Goal: Task Accomplishment & Management: Complete application form

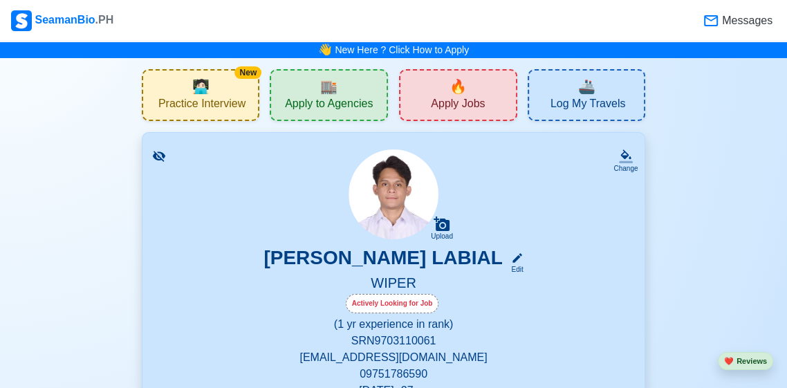
click at [91, 17] on div "SeamanBio .PH" at bounding box center [62, 20] width 102 height 21
click at [78, 26] on div "SeamanBio .PH" at bounding box center [62, 20] width 102 height 21
click at [348, 117] on div "🏬 Apply to Agencies" at bounding box center [329, 95] width 118 height 52
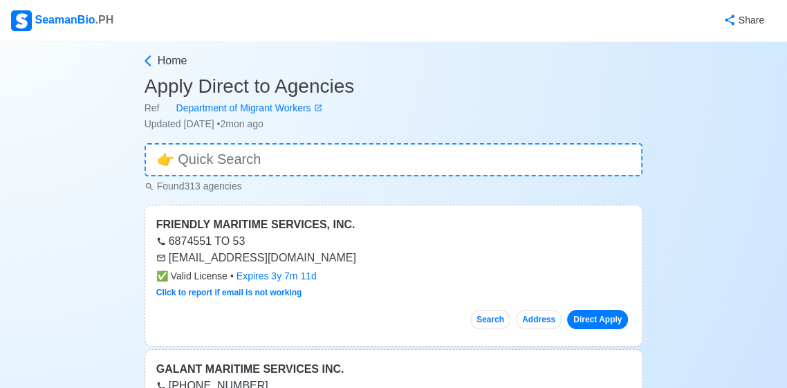
click at [81, 28] on div "SeamanBio .PH" at bounding box center [62, 20] width 102 height 21
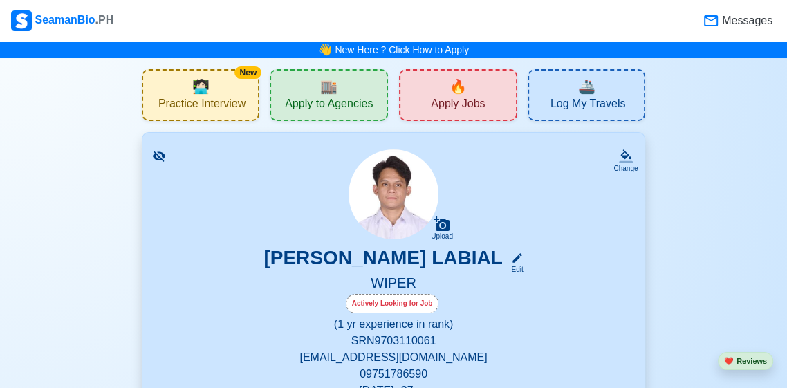
click at [453, 86] on span "🔥" at bounding box center [457, 86] width 17 height 21
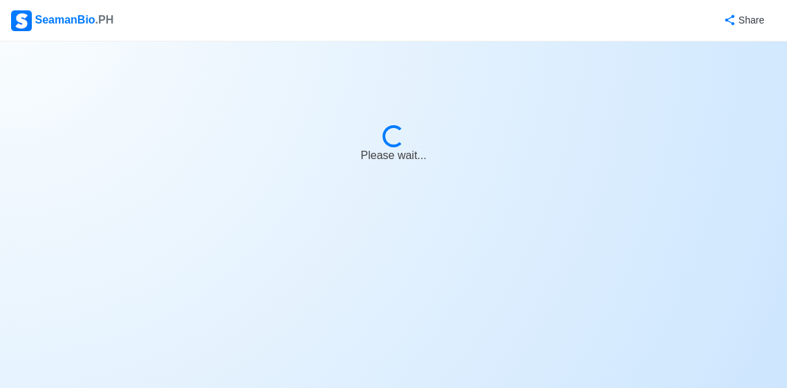
select select "Wiper"
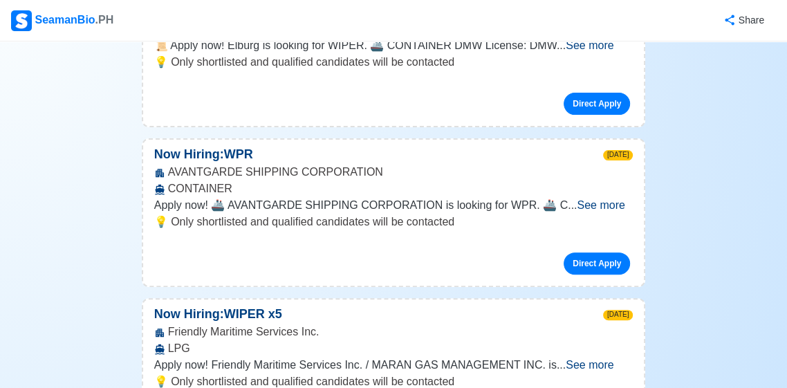
scroll to position [274, 0]
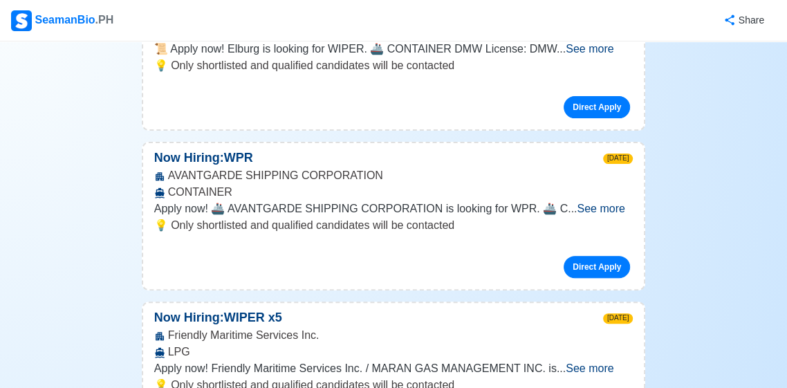
click at [592, 271] on link "Direct Apply" at bounding box center [597, 267] width 66 height 22
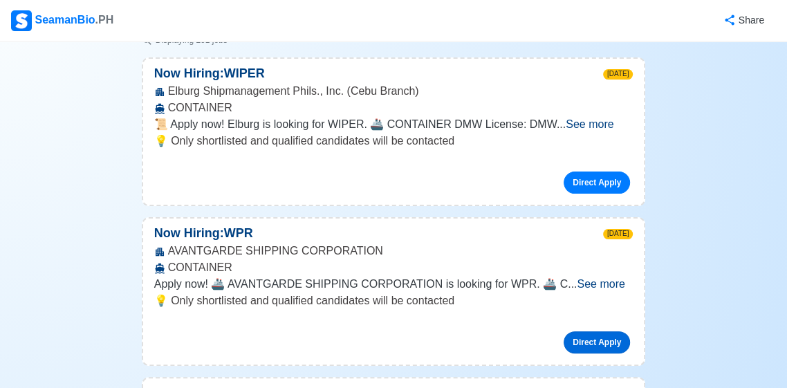
scroll to position [187, 0]
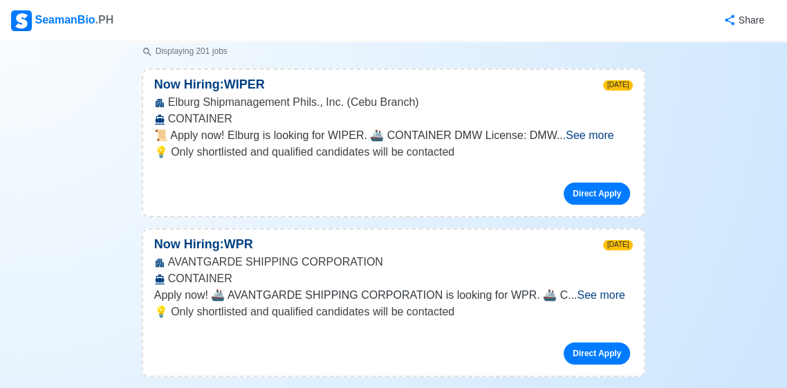
click at [591, 189] on link "Direct Apply" at bounding box center [597, 194] width 66 height 22
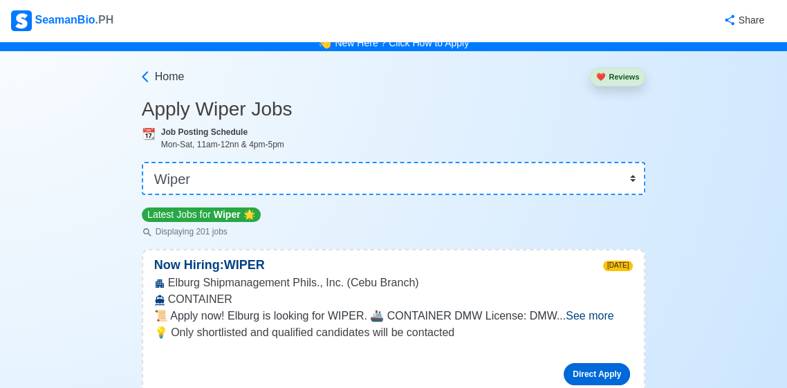
scroll to position [0, 0]
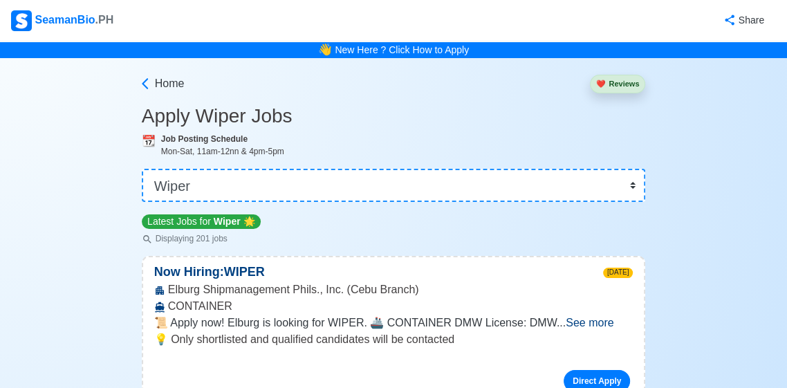
click at [95, 21] on span ".PH" at bounding box center [104, 20] width 19 height 12
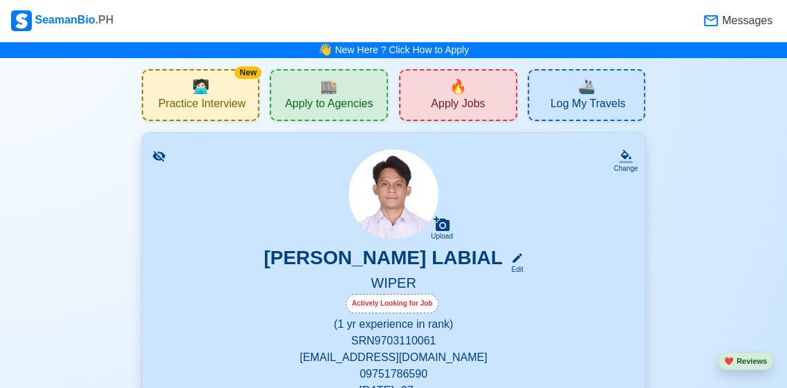
click at [728, 19] on span "Messages" at bounding box center [745, 20] width 53 height 17
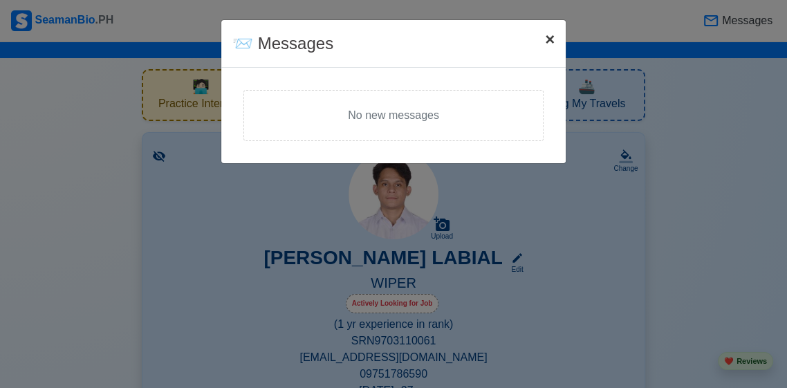
click at [548, 40] on span "×" at bounding box center [550, 39] width 10 height 19
